Goal: Task Accomplishment & Management: Use online tool/utility

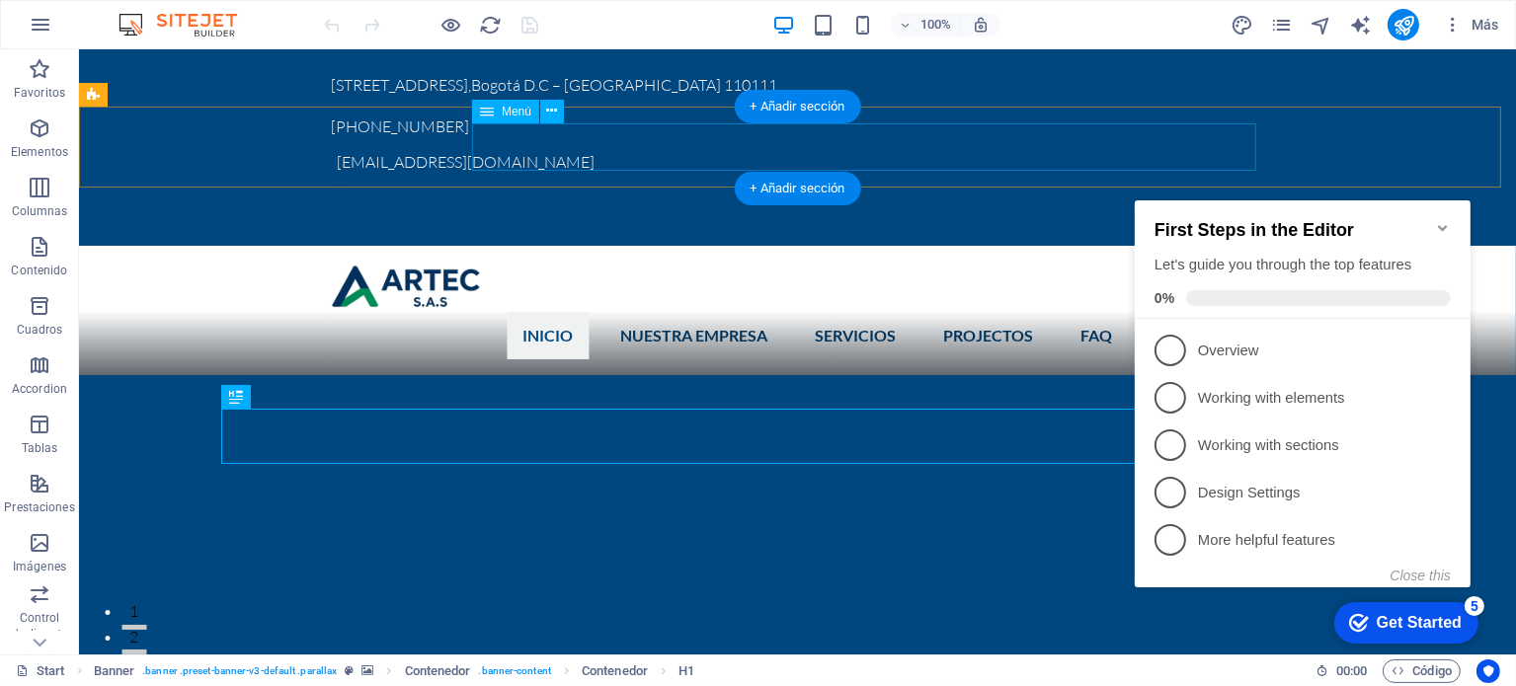
click at [702, 312] on nav "INICIO NUESTRA EMPRESA SERVICIOS PROJECTOS FAQ ContactO" at bounding box center [797, 335] width 932 height 47
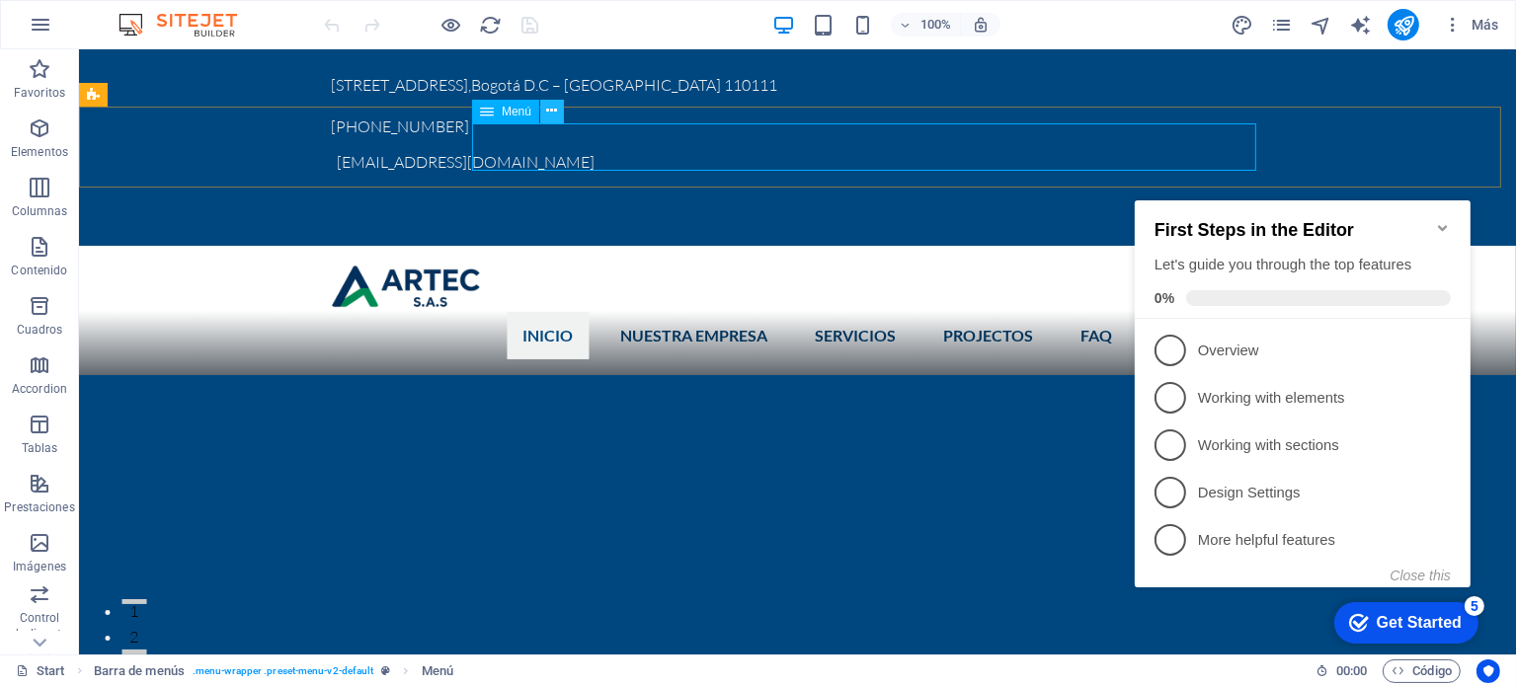
click at [558, 108] on button at bounding box center [552, 112] width 24 height 24
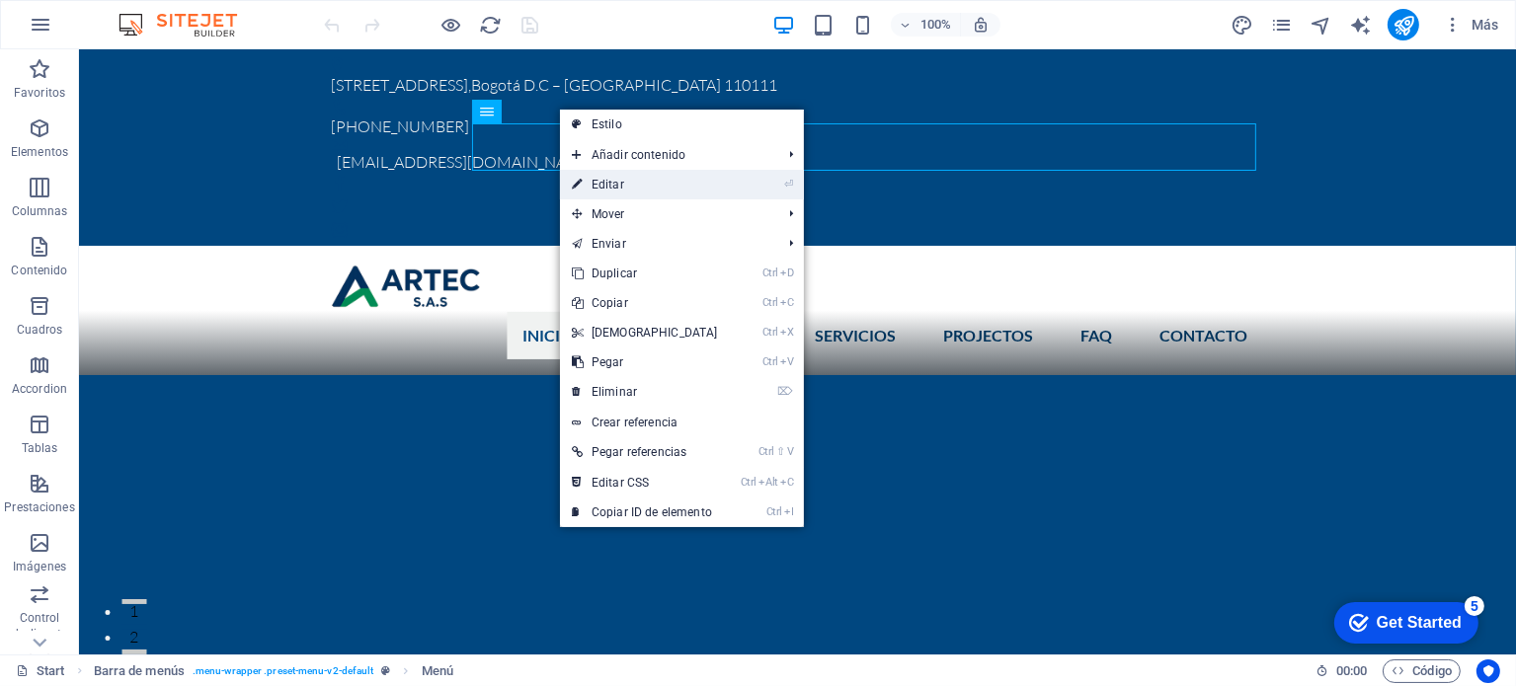
click at [655, 186] on link "⏎ Editar" at bounding box center [645, 185] width 170 height 30
select select
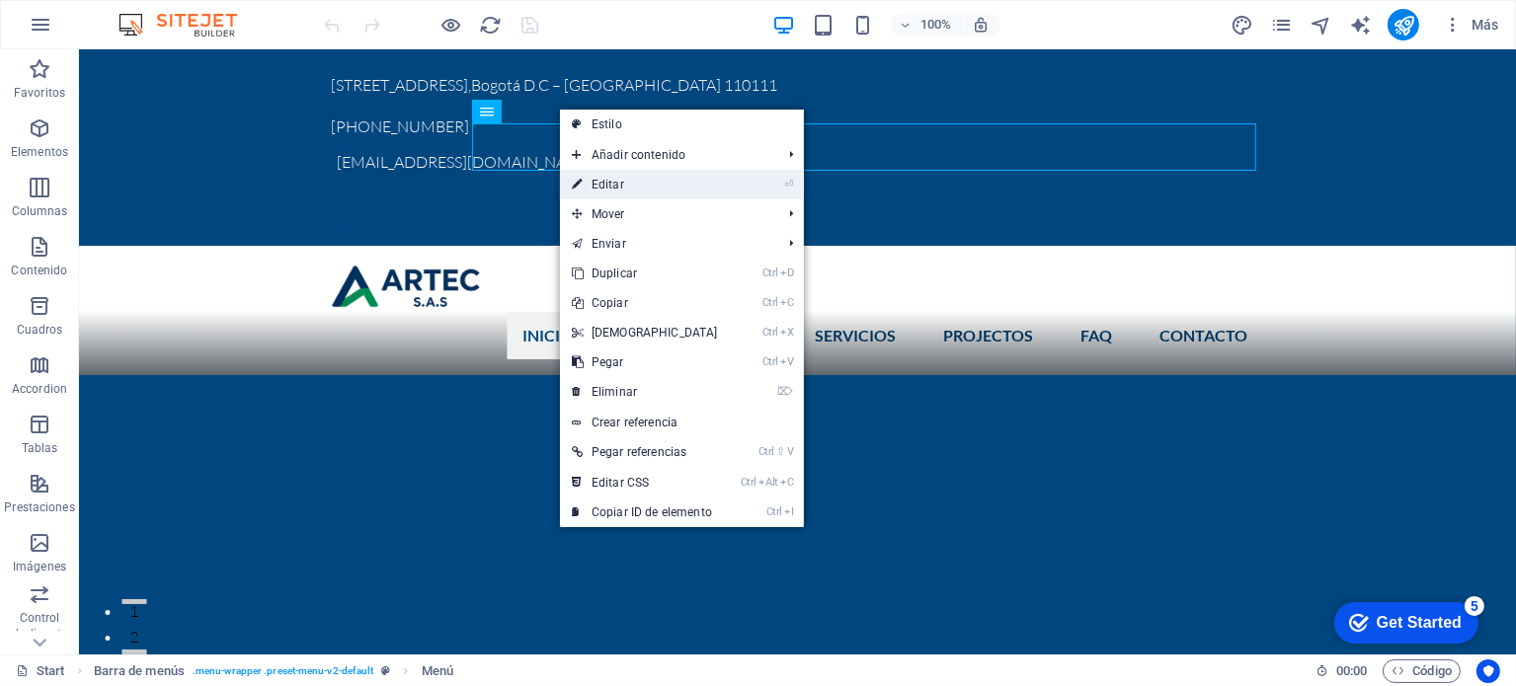
select select
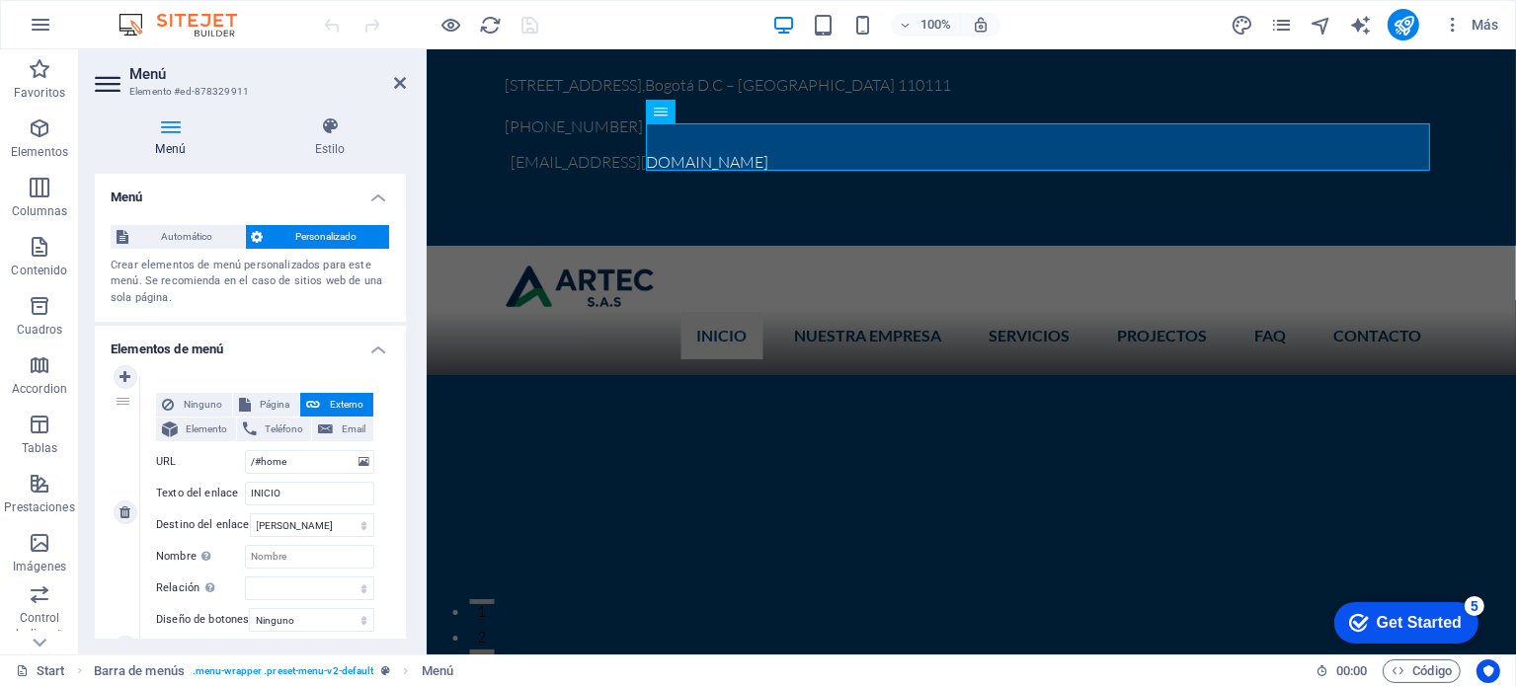
scroll to position [99, 0]
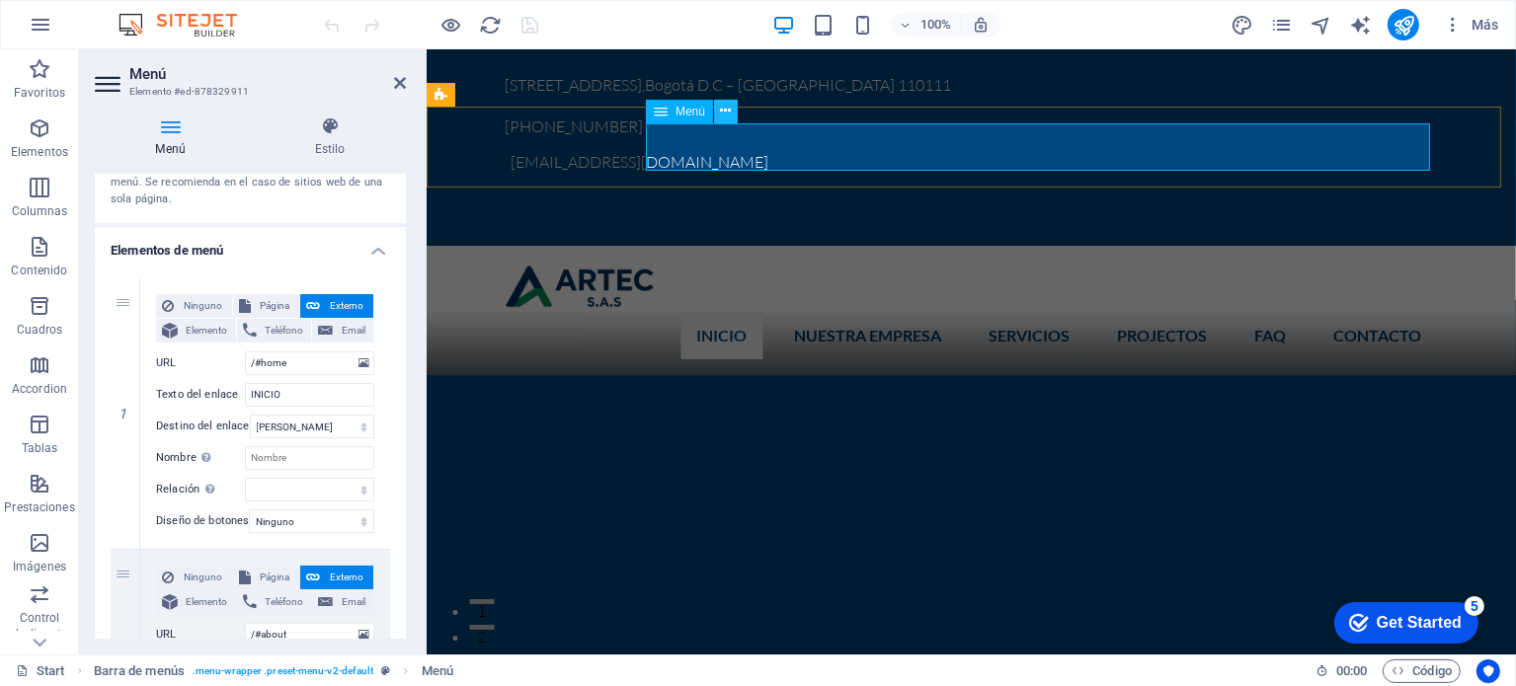
click at [721, 109] on icon at bounding box center [726, 111] width 11 height 21
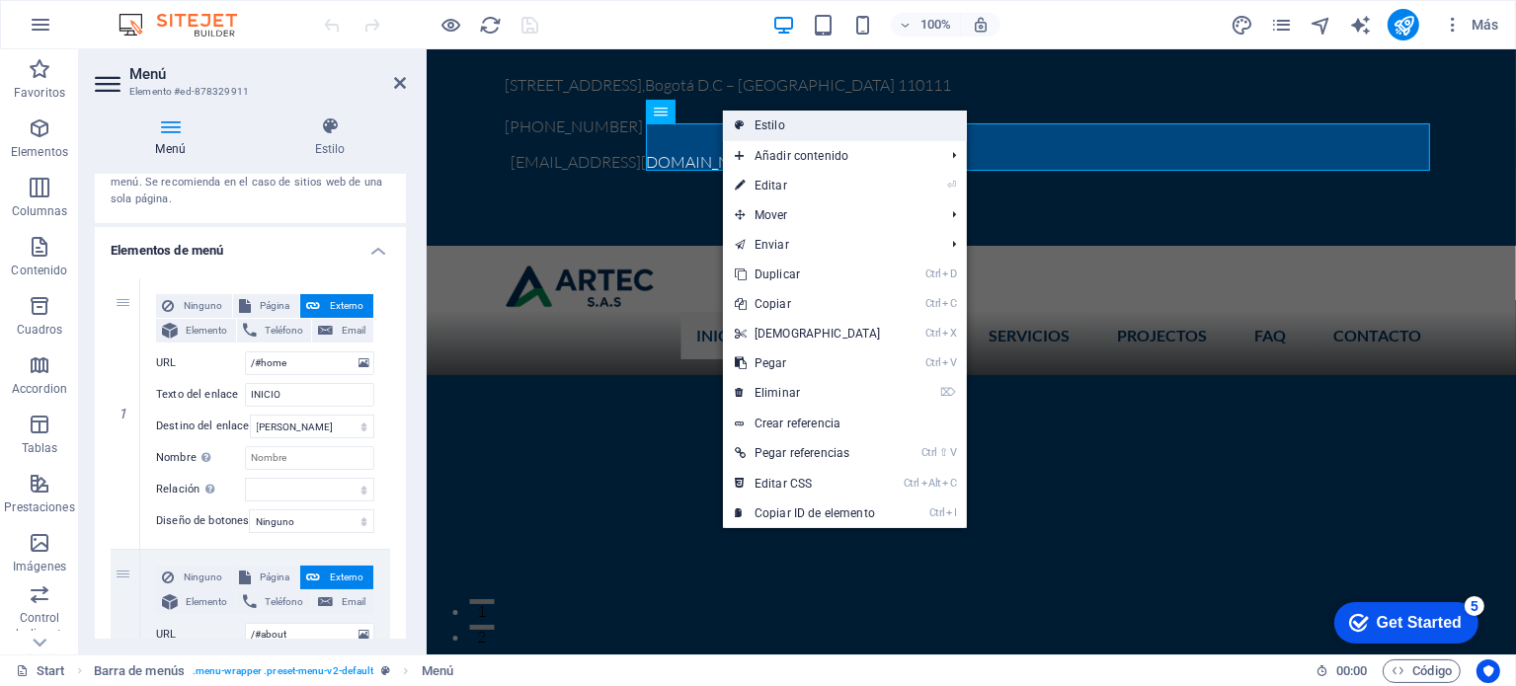
click at [750, 121] on link "Estilo" at bounding box center [845, 126] width 244 height 30
select select "rem"
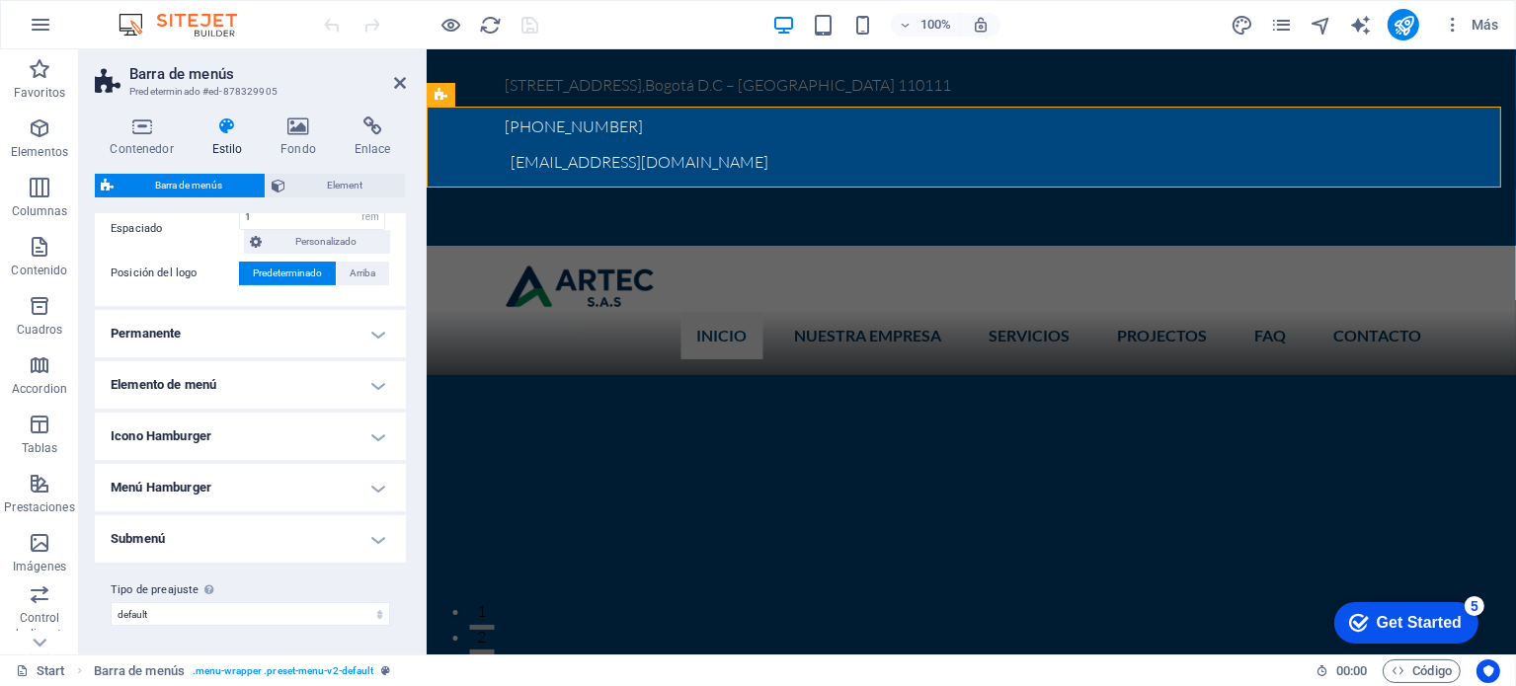
scroll to position [468, 0]
click at [377, 485] on h4 "Menú Hamburger" at bounding box center [250, 486] width 311 height 47
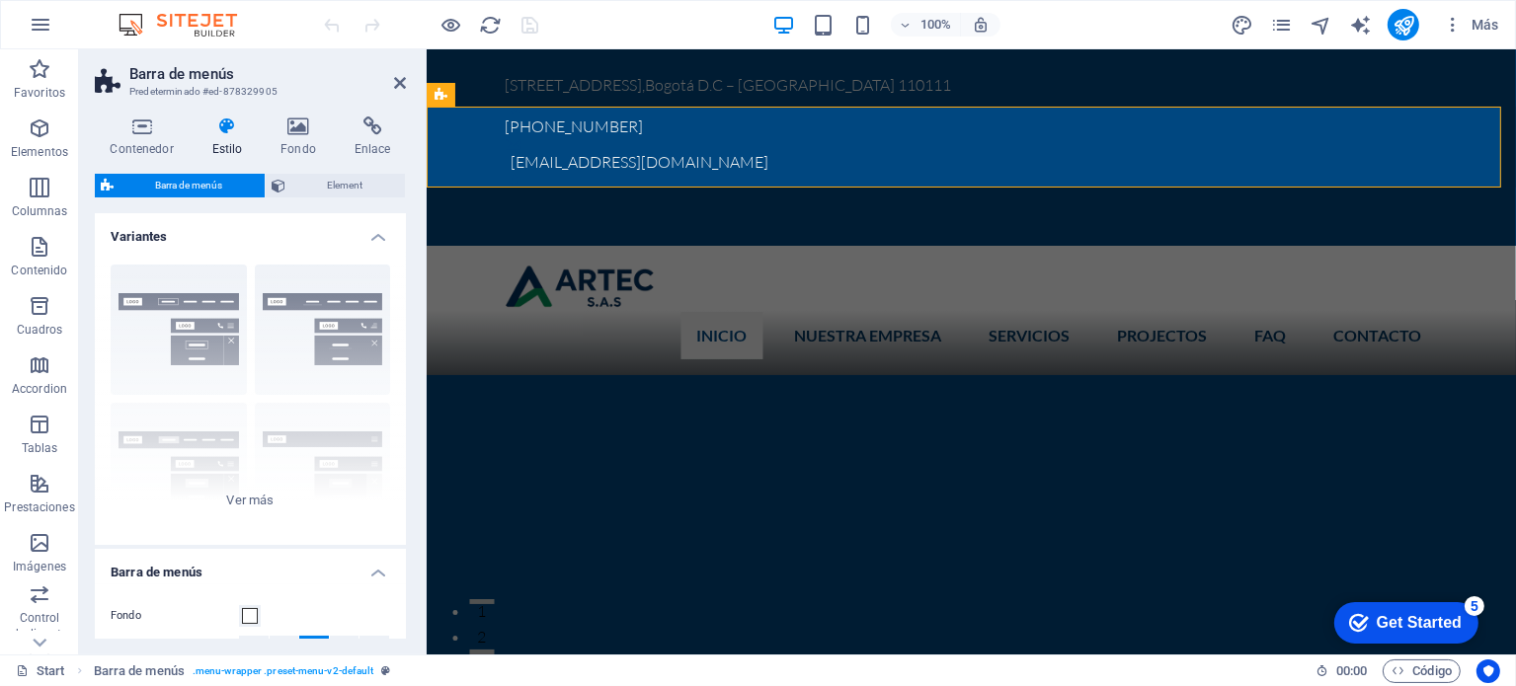
scroll to position [0, 0]
click at [352, 189] on span "Element" at bounding box center [345, 186] width 108 height 24
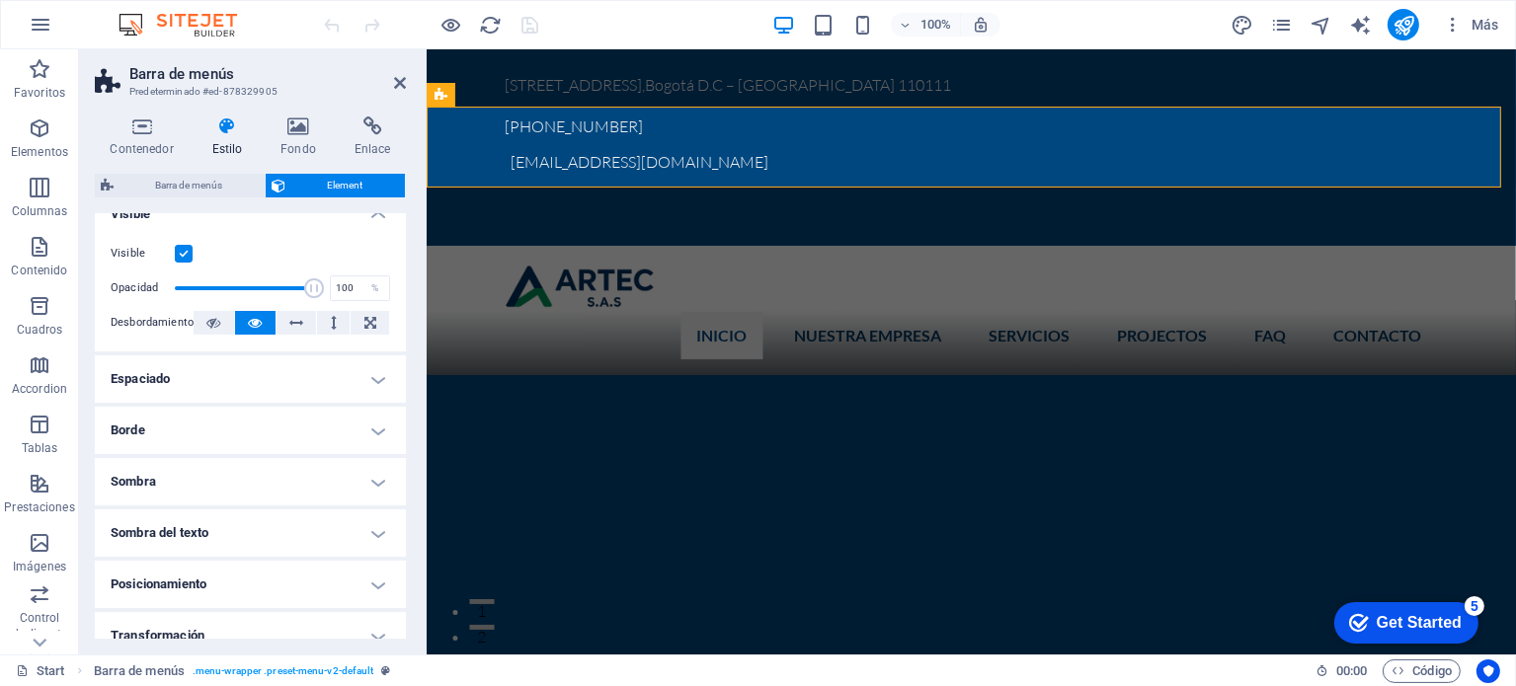
scroll to position [99, 0]
